Goal: Task Accomplishment & Management: Use online tool/utility

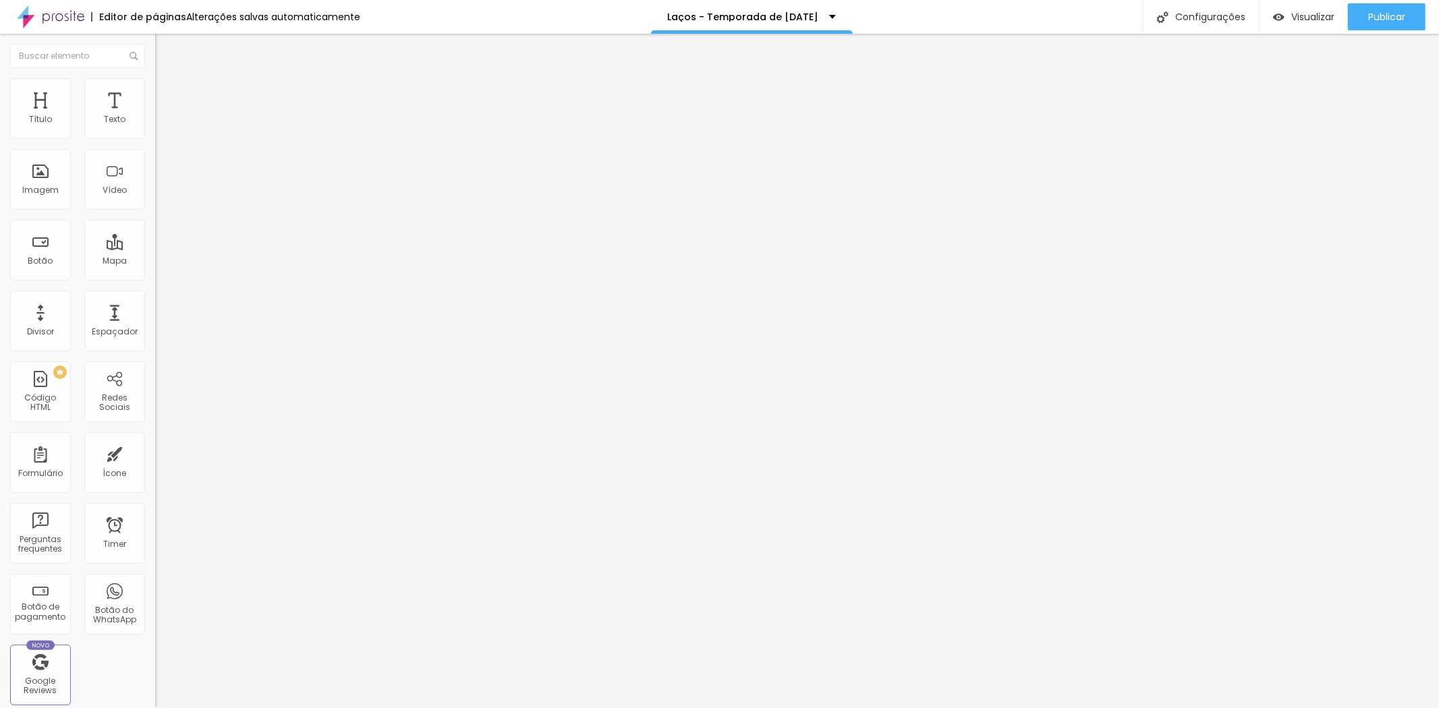
click at [155, 83] on ul "Conteúdo Estilo Avançado" at bounding box center [232, 85] width 155 height 40
drag, startPoint x: 107, startPoint y: 85, endPoint x: 113, endPoint y: 88, distance: 6.9
click at [155, 92] on li "Avançado" at bounding box center [232, 98] width 155 height 13
click at [167, 95] on span "Avançado" at bounding box center [189, 100] width 45 height 11
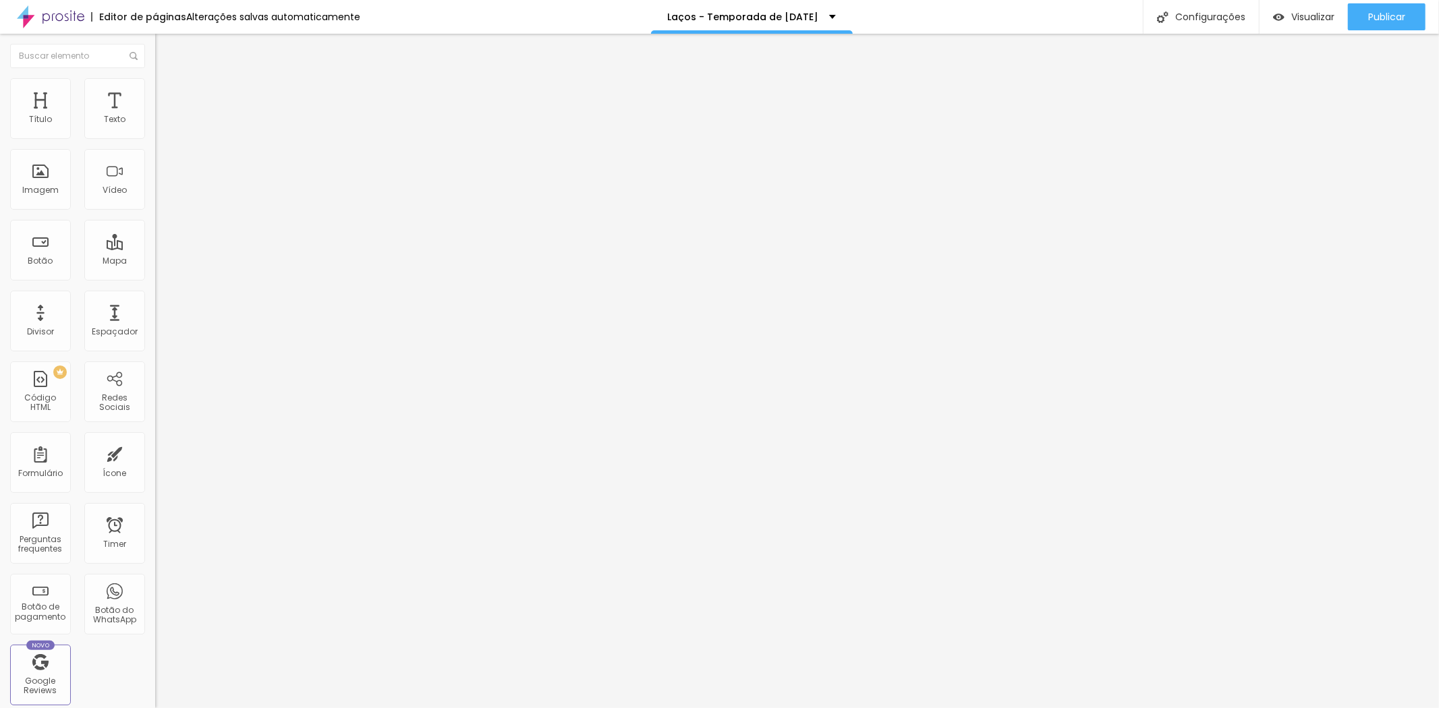
click at [167, 98] on span "Avançado" at bounding box center [189, 100] width 45 height 11
click at [155, 92] on img at bounding box center [161, 98] width 12 height 12
click at [155, 92] on li "Avançado" at bounding box center [232, 98] width 155 height 13
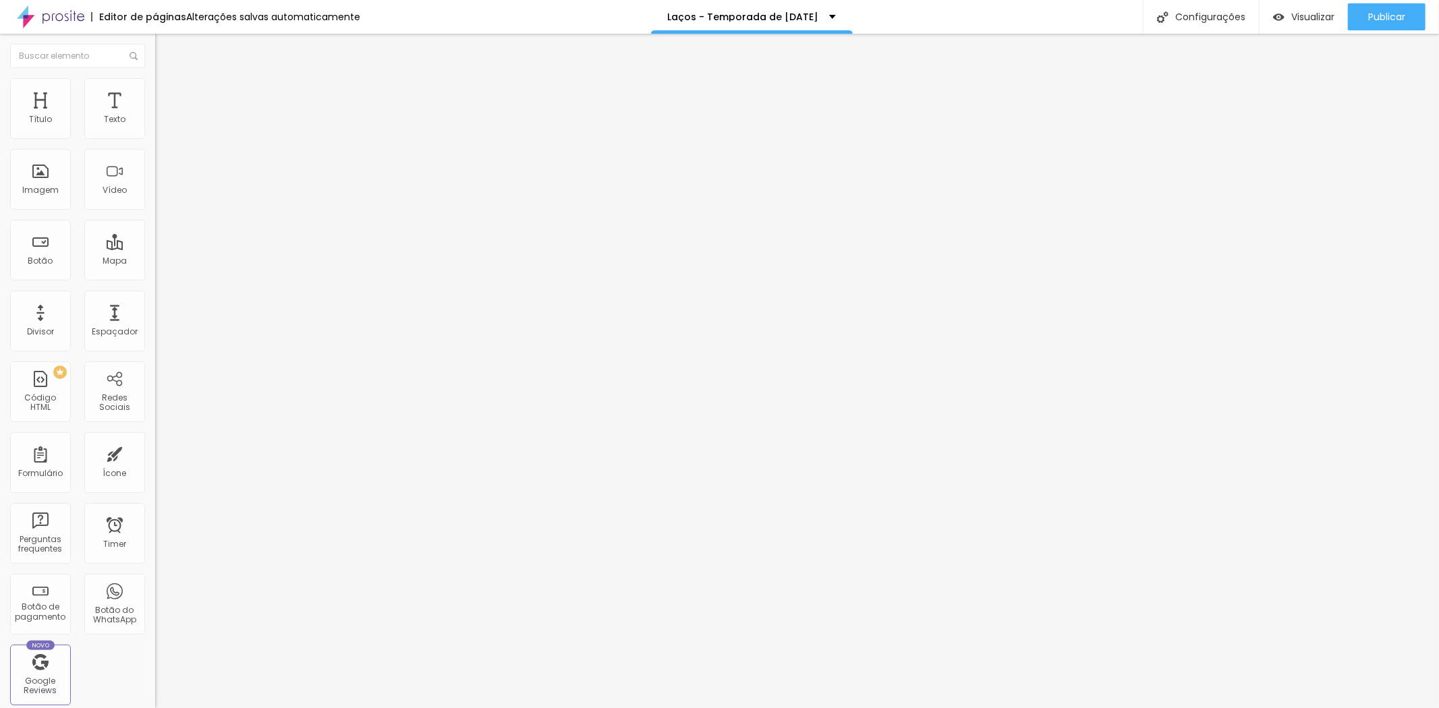
click at [155, 109] on div "Conteúdo Estilo Avançado Modo Encaixotado Encaixotado Completo" at bounding box center [232, 104] width 155 height 78
click at [167, 98] on span "Avançado" at bounding box center [189, 100] width 45 height 11
click at [167, 95] on span "Avançado" at bounding box center [189, 100] width 45 height 11
click at [155, 92] on li "Avançado" at bounding box center [232, 98] width 155 height 13
click at [155, 92] on img at bounding box center [161, 98] width 12 height 12
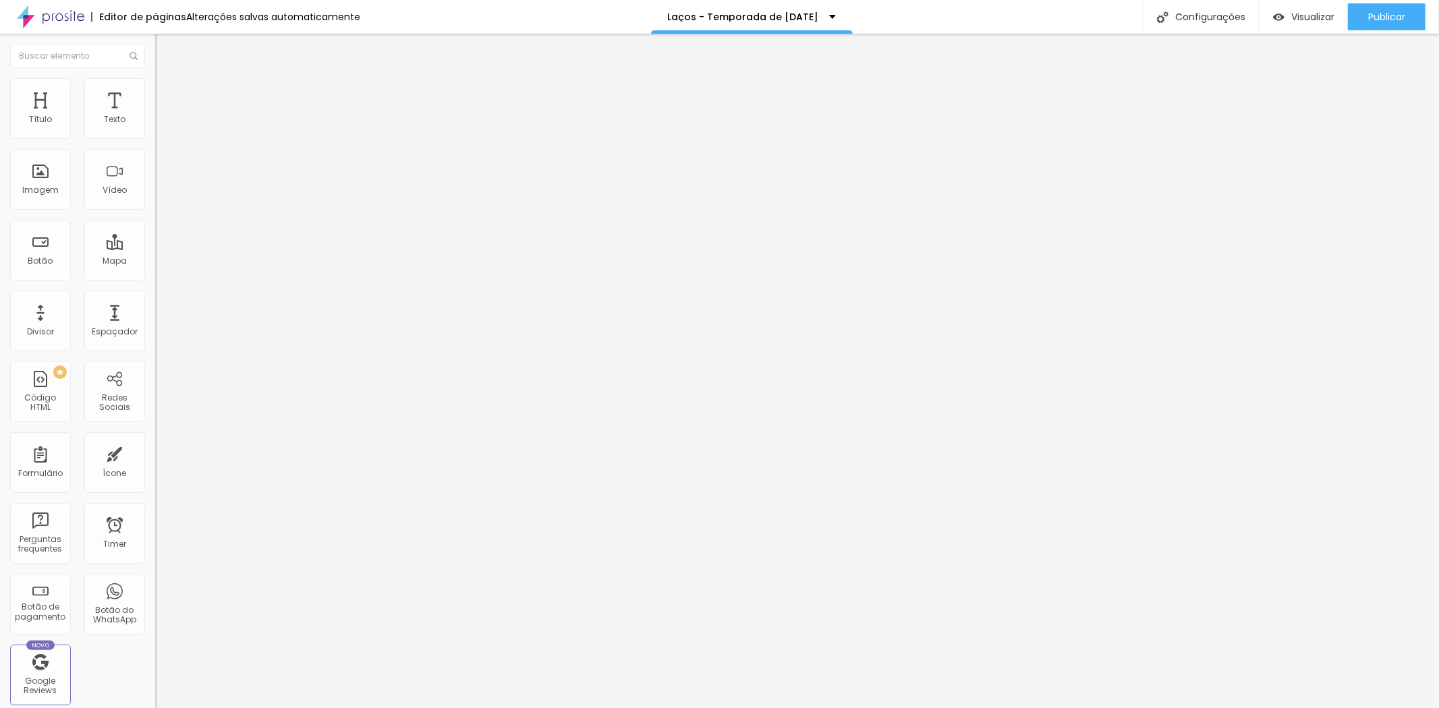
click at [167, 95] on span "Avançado" at bounding box center [189, 100] width 45 height 11
click at [155, 92] on li "Avançado" at bounding box center [232, 98] width 155 height 13
click at [167, 95] on span "Avançado" at bounding box center [189, 100] width 45 height 11
click at [155, 92] on img at bounding box center [161, 98] width 12 height 12
click at [167, 95] on span "Avançado" at bounding box center [189, 100] width 45 height 11
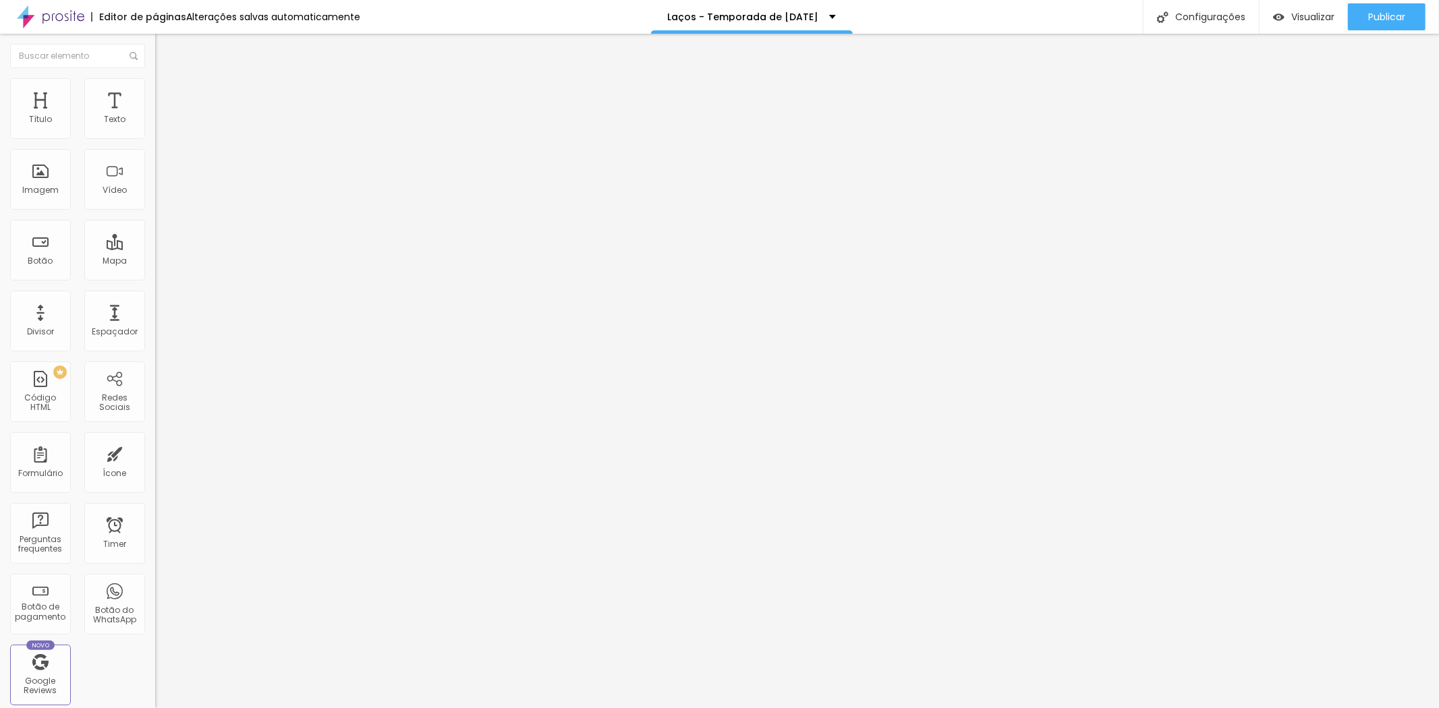
click at [155, 92] on li "Avançado" at bounding box center [232, 98] width 155 height 13
click at [155, 88] on ul "Conteúdo Estilo Avançado" at bounding box center [232, 85] width 155 height 40
click at [167, 95] on span "Avançado" at bounding box center [189, 100] width 45 height 11
click at [155, 92] on li "Avançado" at bounding box center [232, 98] width 155 height 13
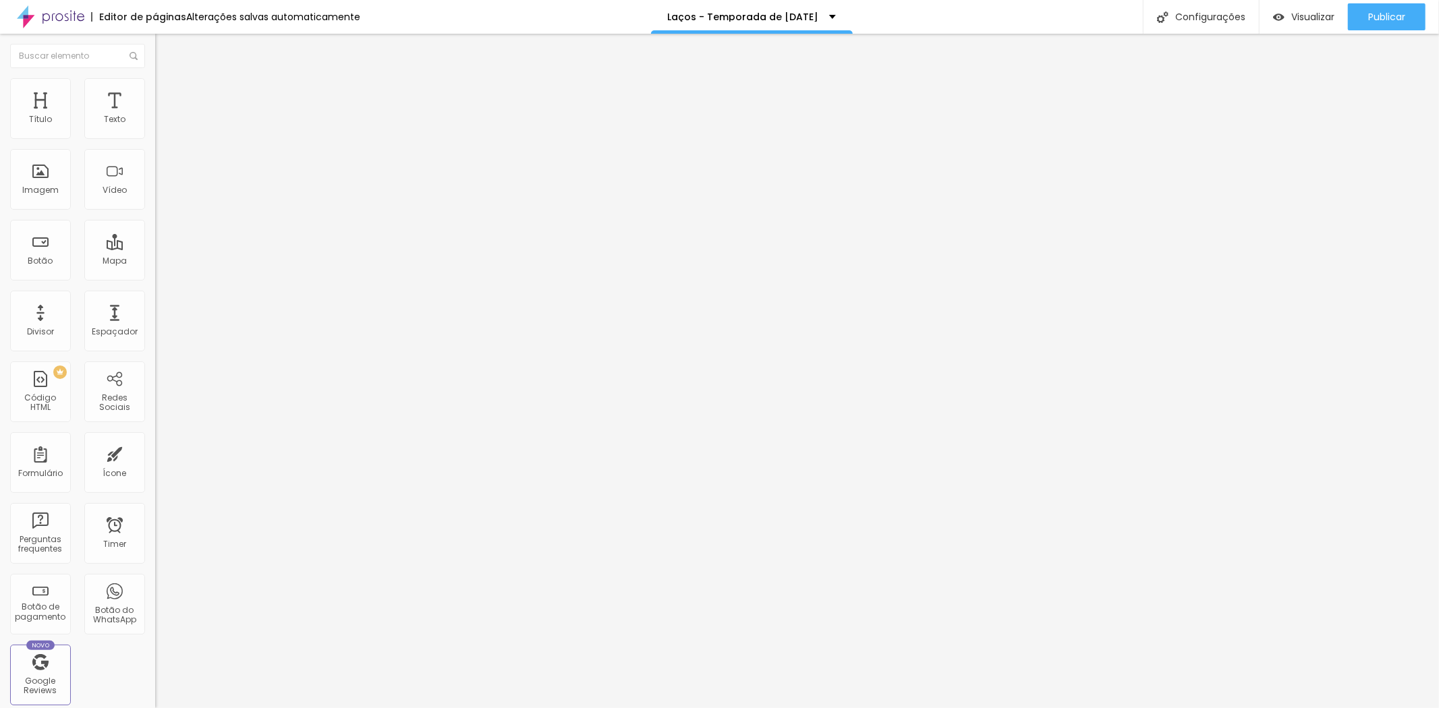
click at [167, 95] on span "Avançado" at bounding box center [189, 100] width 45 height 11
click at [155, 92] on img at bounding box center [161, 98] width 12 height 12
click at [155, 92] on li "Avançado" at bounding box center [232, 98] width 155 height 13
click at [155, 101] on li "Avançado" at bounding box center [232, 98] width 155 height 13
click at [155, 92] on li "Avançado" at bounding box center [232, 98] width 155 height 13
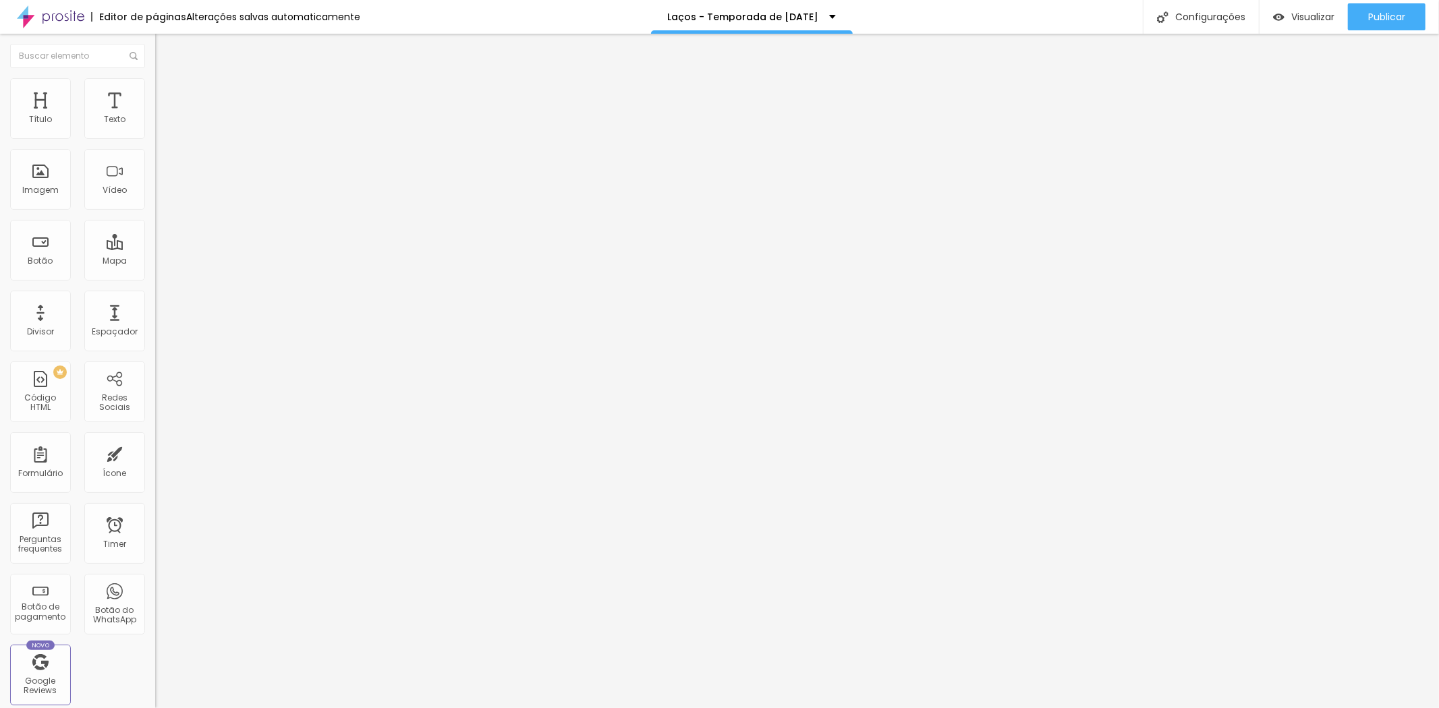
click at [167, 98] on span "Avançado" at bounding box center [189, 100] width 45 height 11
